Goal: Obtain resource: Download file/media

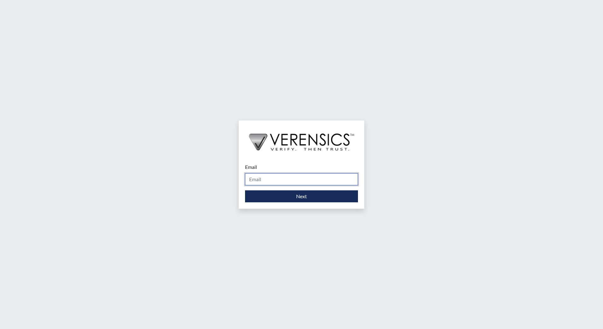
click at [329, 179] on input "Email" at bounding box center [301, 180] width 113 height 12
type input "[EMAIL_ADDRESS][DOMAIN_NAME]"
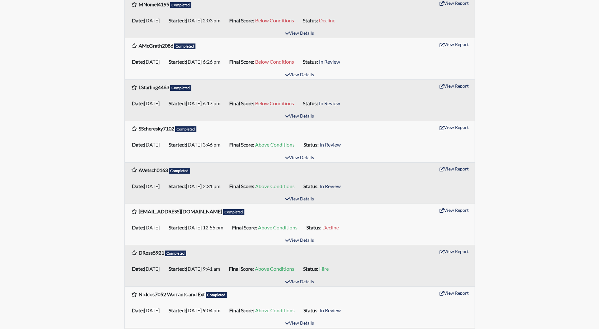
scroll to position [379, 0]
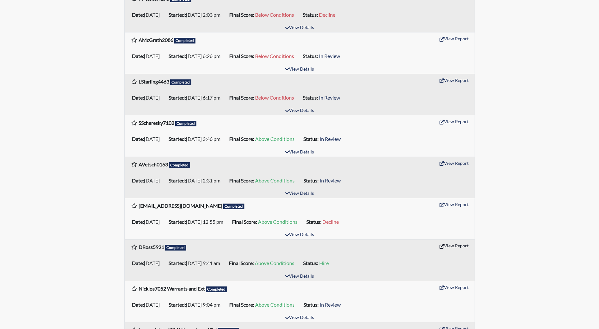
click at [454, 245] on button "View Report" at bounding box center [453, 246] width 35 height 10
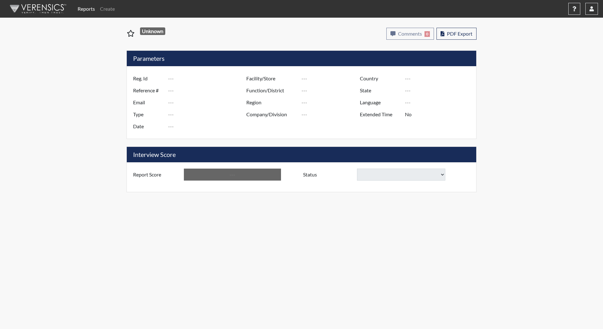
type input "DRoss5921"
type input "48257"
type input "[EMAIL_ADDRESS][DOMAIN_NAME]"
type input "Corrections Pre-Employment"
type input "[DATE]"
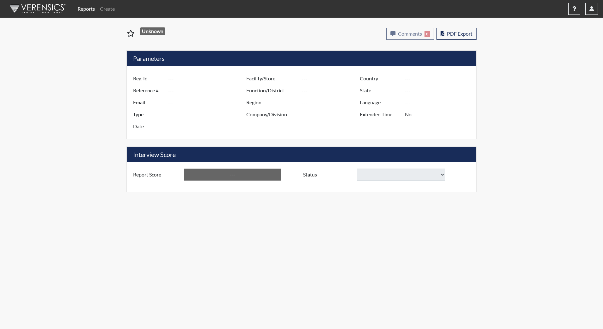
type input "[GEOGRAPHIC_DATA]"
type input "YCC/223"
type input "[GEOGRAPHIC_DATA]"
type input "[US_STATE]"
type input "English"
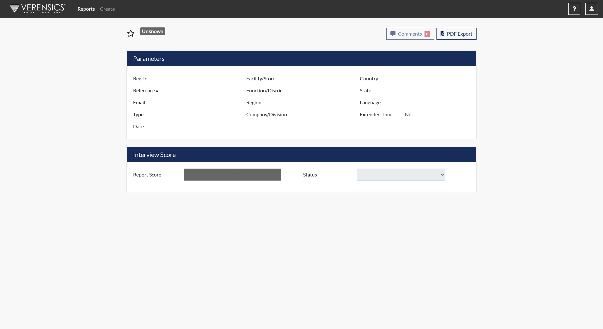
type input "Above Conditions"
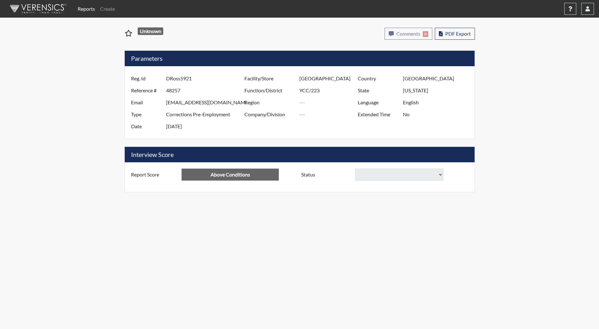
select select "hire"
select select "reasonable-explanation-provided"
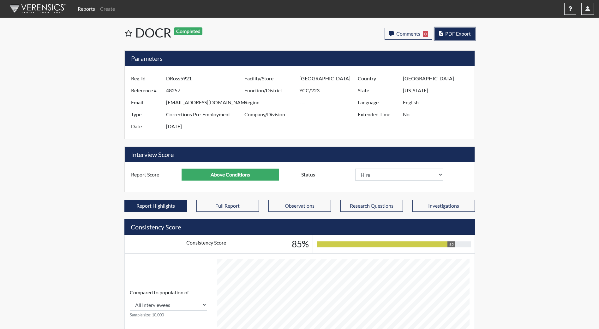
click at [459, 31] on span "PDF Export" at bounding box center [458, 34] width 26 height 6
